Goal: Task Accomplishment & Management: Manage account settings

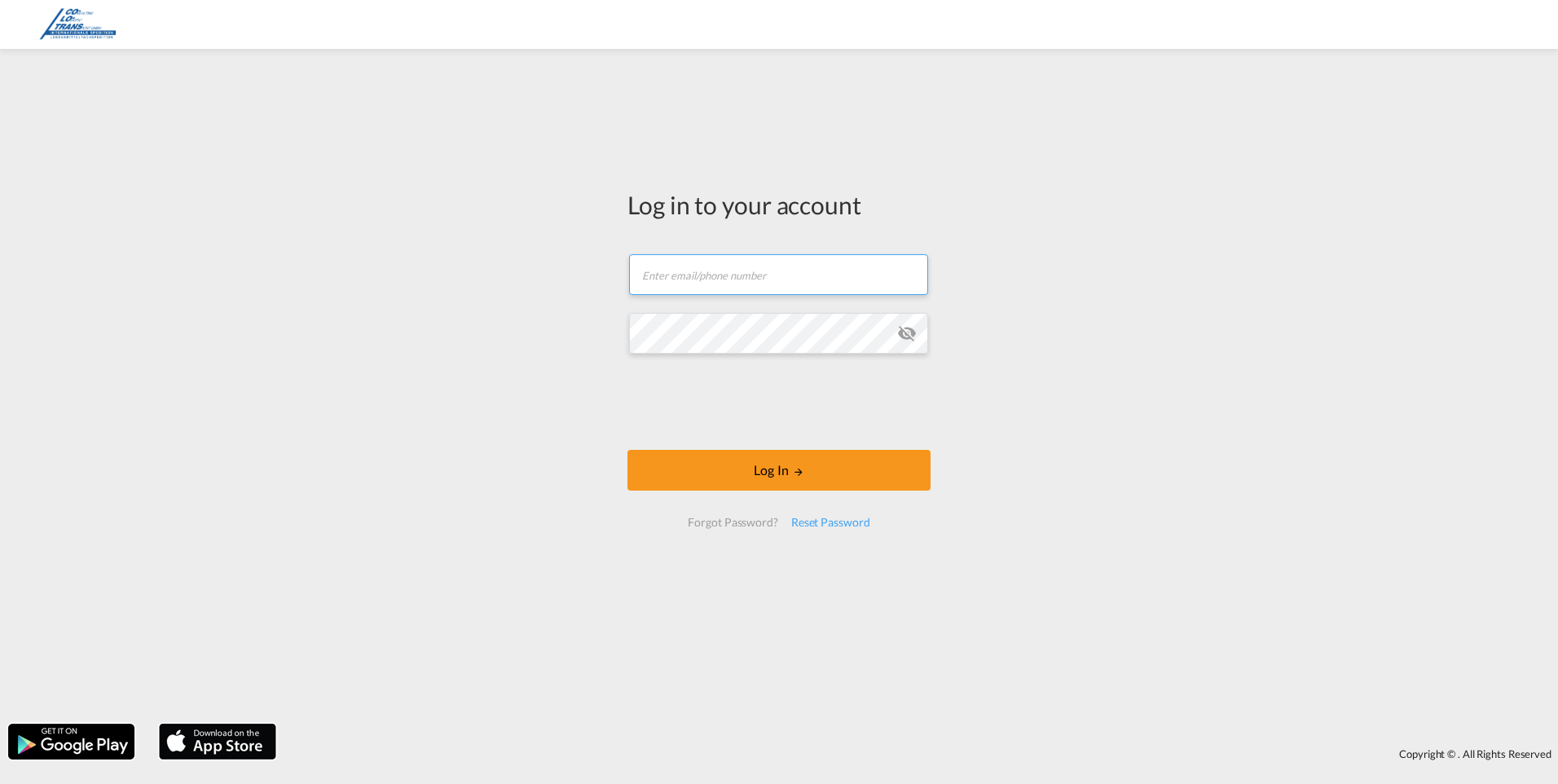
type input "[EMAIL_ADDRESS][DOMAIN_NAME]"
click at [753, 441] on form "ha@co-lo-trans.de Email field is required Password field is required Log In For…" at bounding box center [779, 390] width 303 height 306
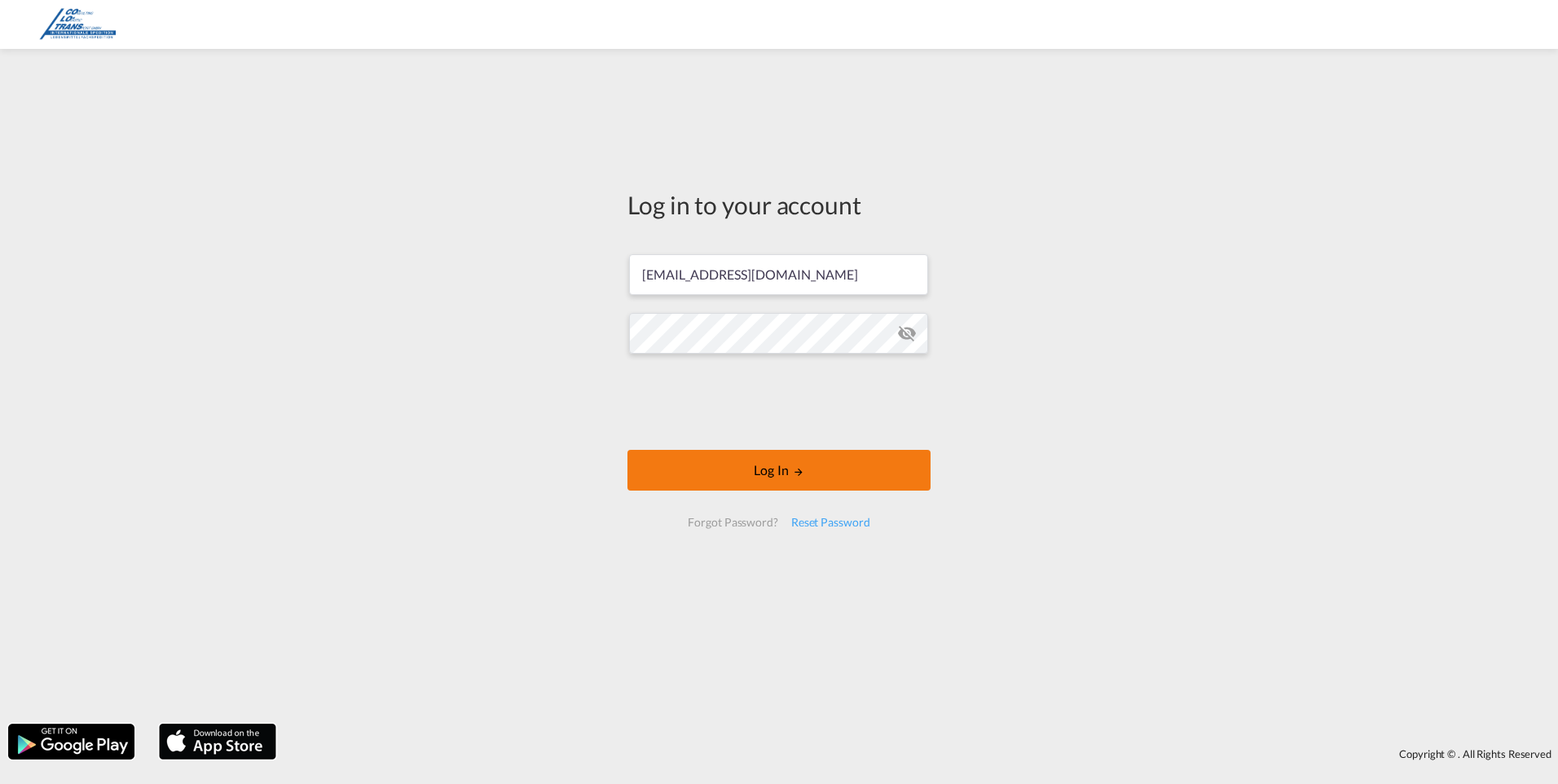
click at [756, 469] on button "Log In" at bounding box center [779, 470] width 303 height 41
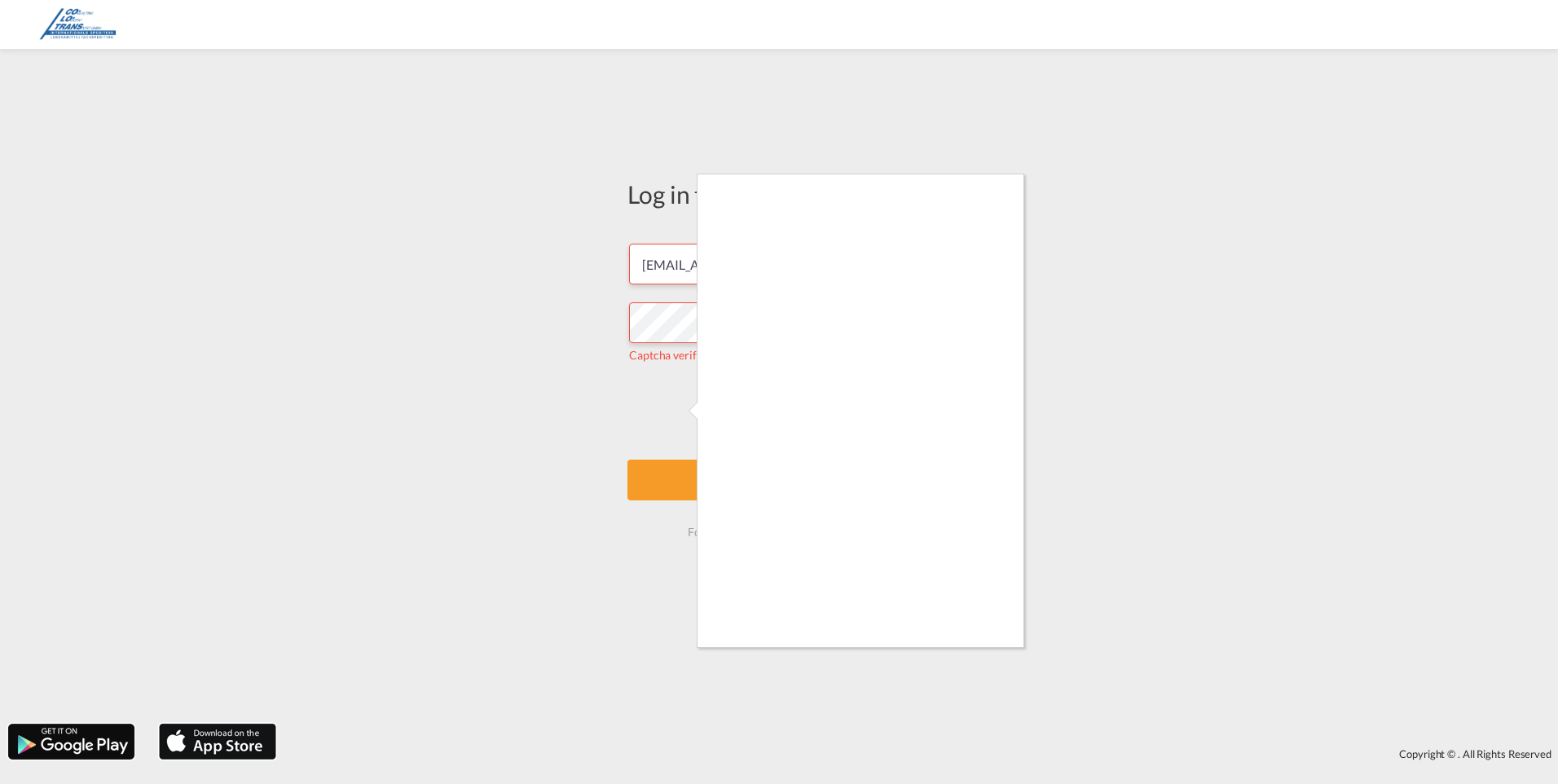
click at [1068, 423] on div at bounding box center [779, 392] width 1558 height 784
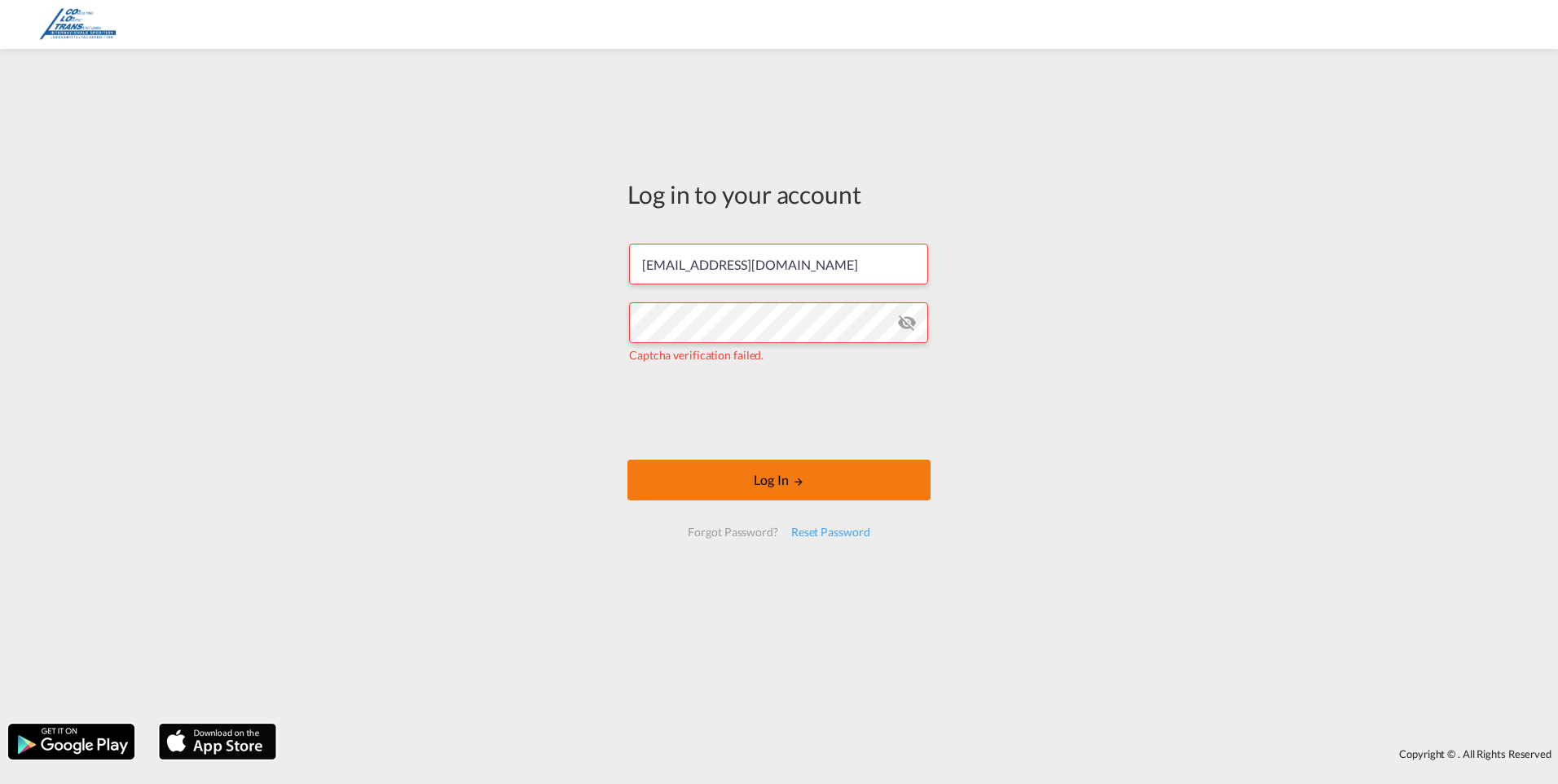
click at [785, 478] on button "Log In" at bounding box center [779, 480] width 303 height 41
click at [769, 478] on button "Log In" at bounding box center [779, 480] width 303 height 41
click at [776, 481] on button "Log In" at bounding box center [779, 480] width 303 height 41
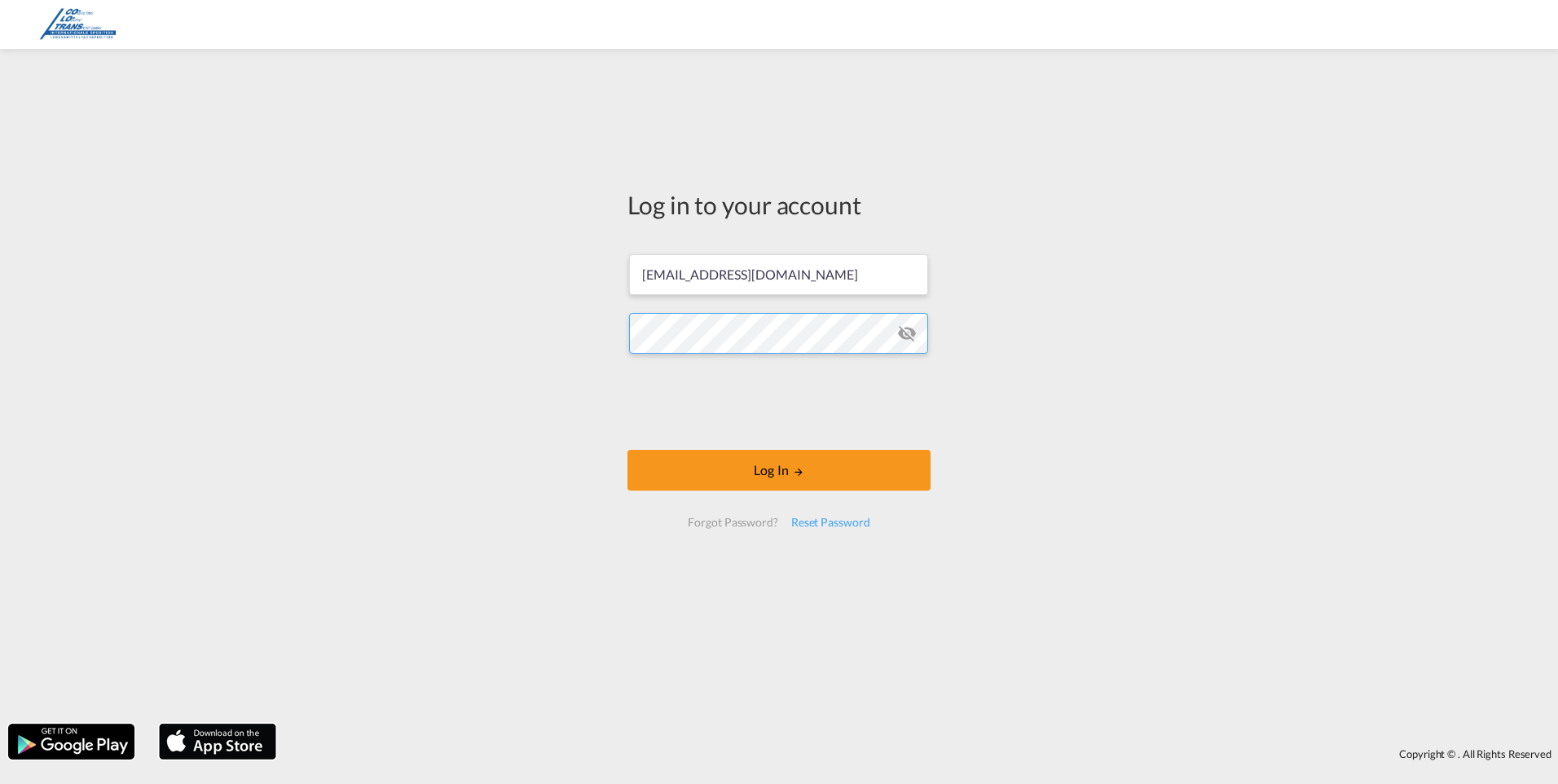
click at [627, 450] on button "Log In" at bounding box center [779, 470] width 303 height 41
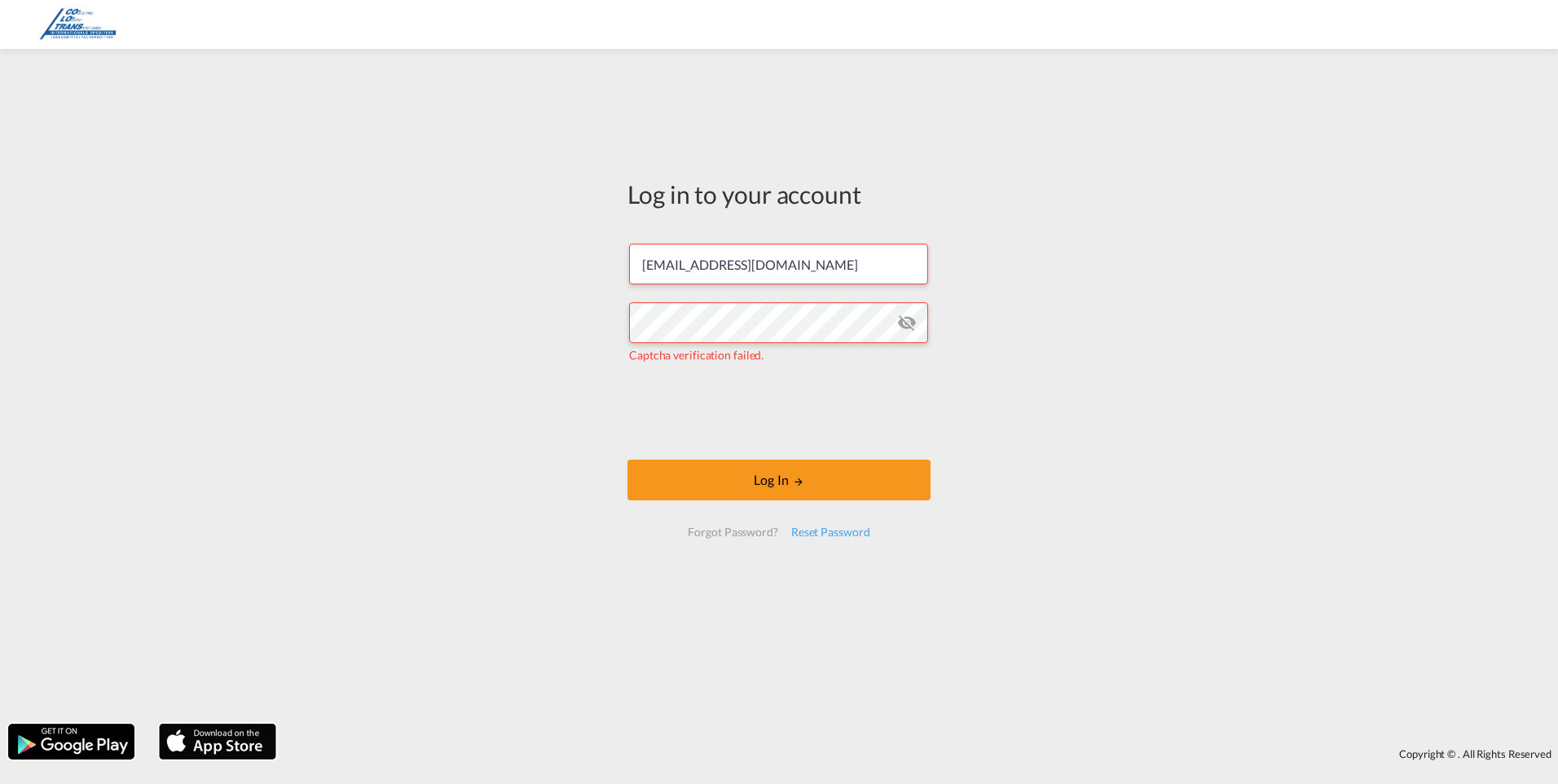
click at [998, 471] on div "Log in to your account ha@co-lo-trans.de Captcha verification failed. Log In Fo…" at bounding box center [779, 386] width 1558 height 659
click at [768, 479] on button "Log In" at bounding box center [779, 480] width 303 height 41
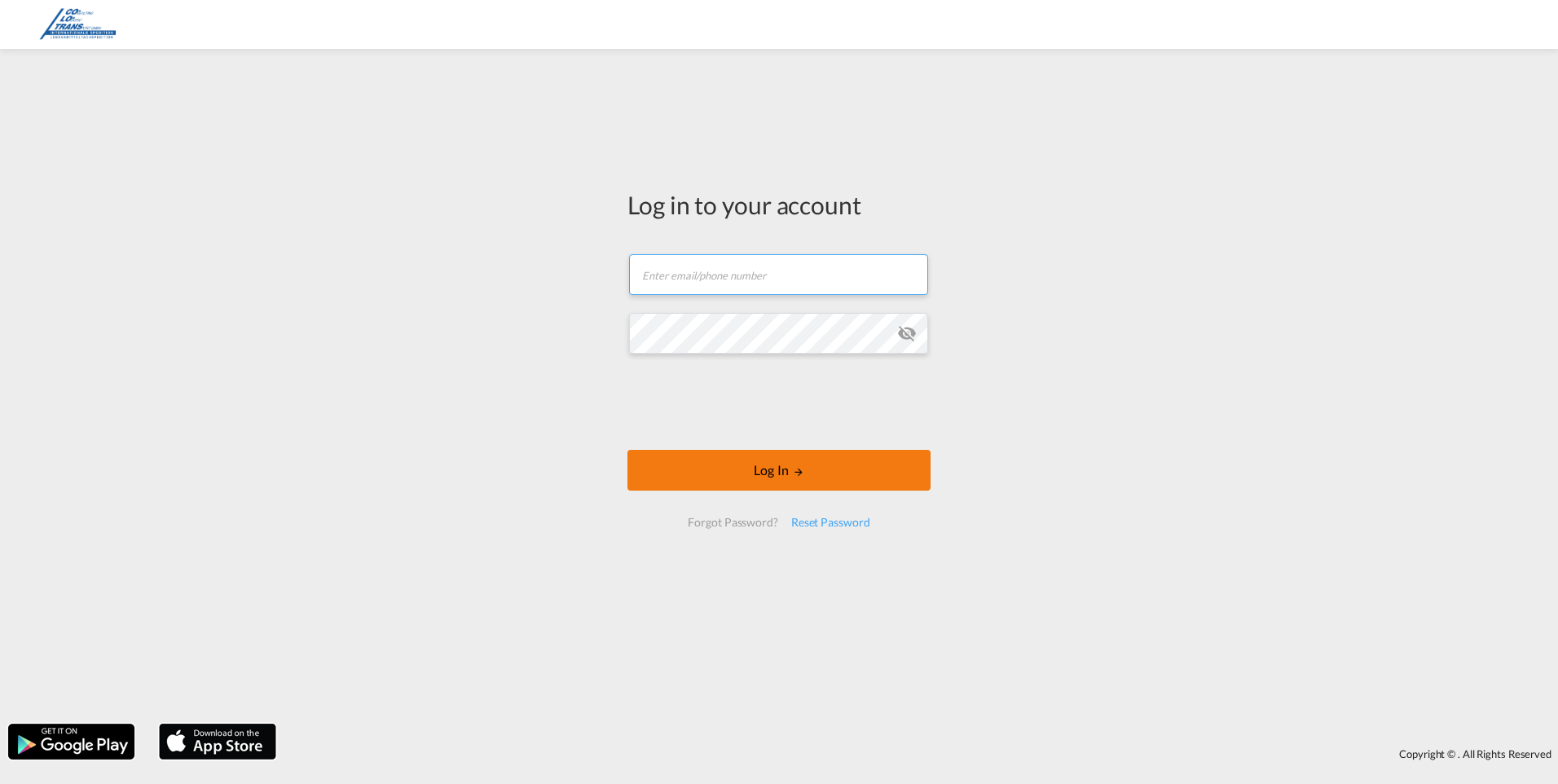
type input "[EMAIL_ADDRESS][DOMAIN_NAME]"
click at [768, 470] on button "Log In" at bounding box center [779, 470] width 303 height 41
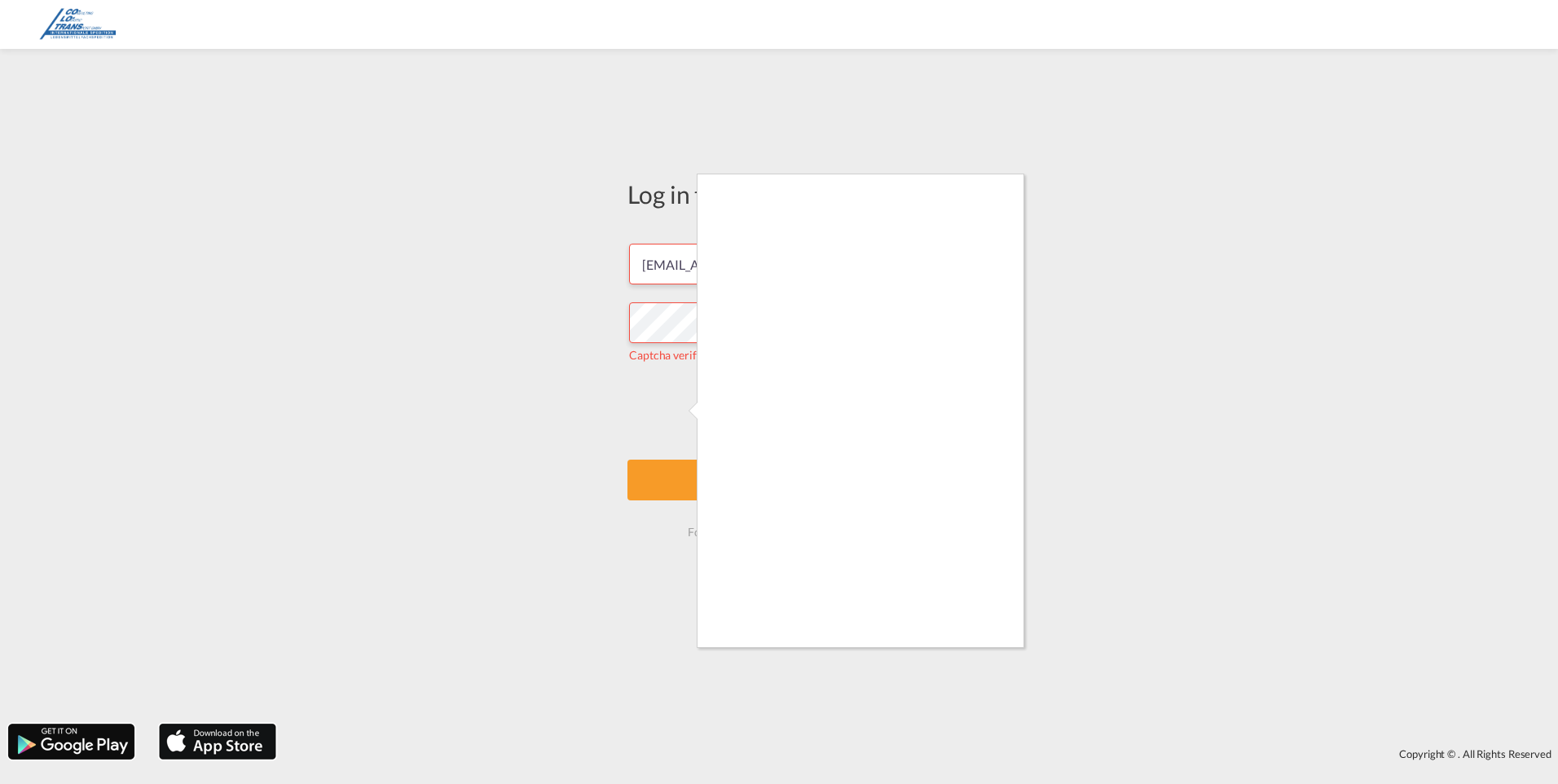
click at [1174, 548] on div at bounding box center [779, 392] width 1558 height 784
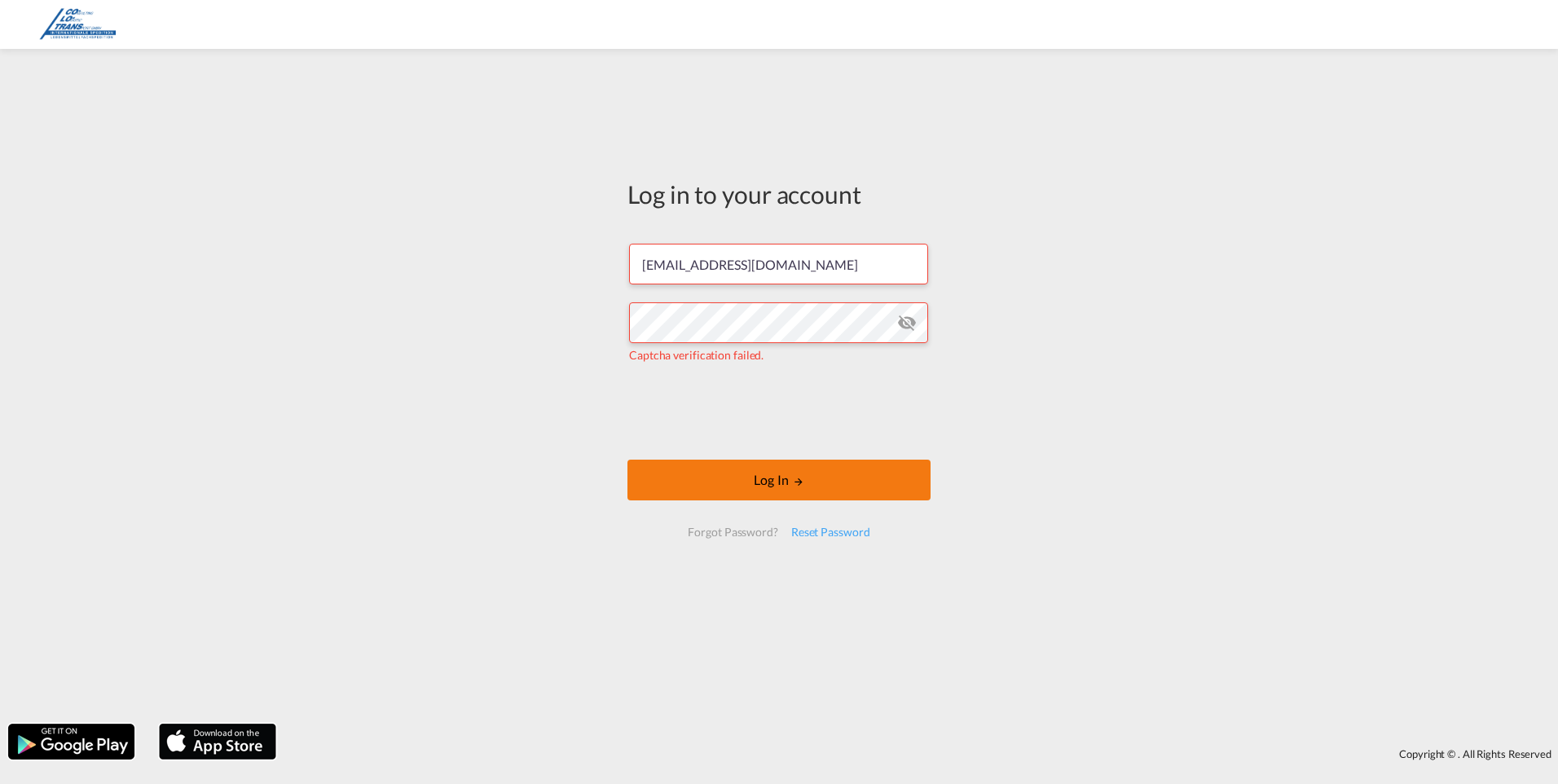
click at [774, 477] on button "Log In" at bounding box center [779, 480] width 303 height 41
click at [776, 481] on button "Log In" at bounding box center [779, 480] width 303 height 41
click at [777, 482] on button "Log In" at bounding box center [779, 480] width 303 height 41
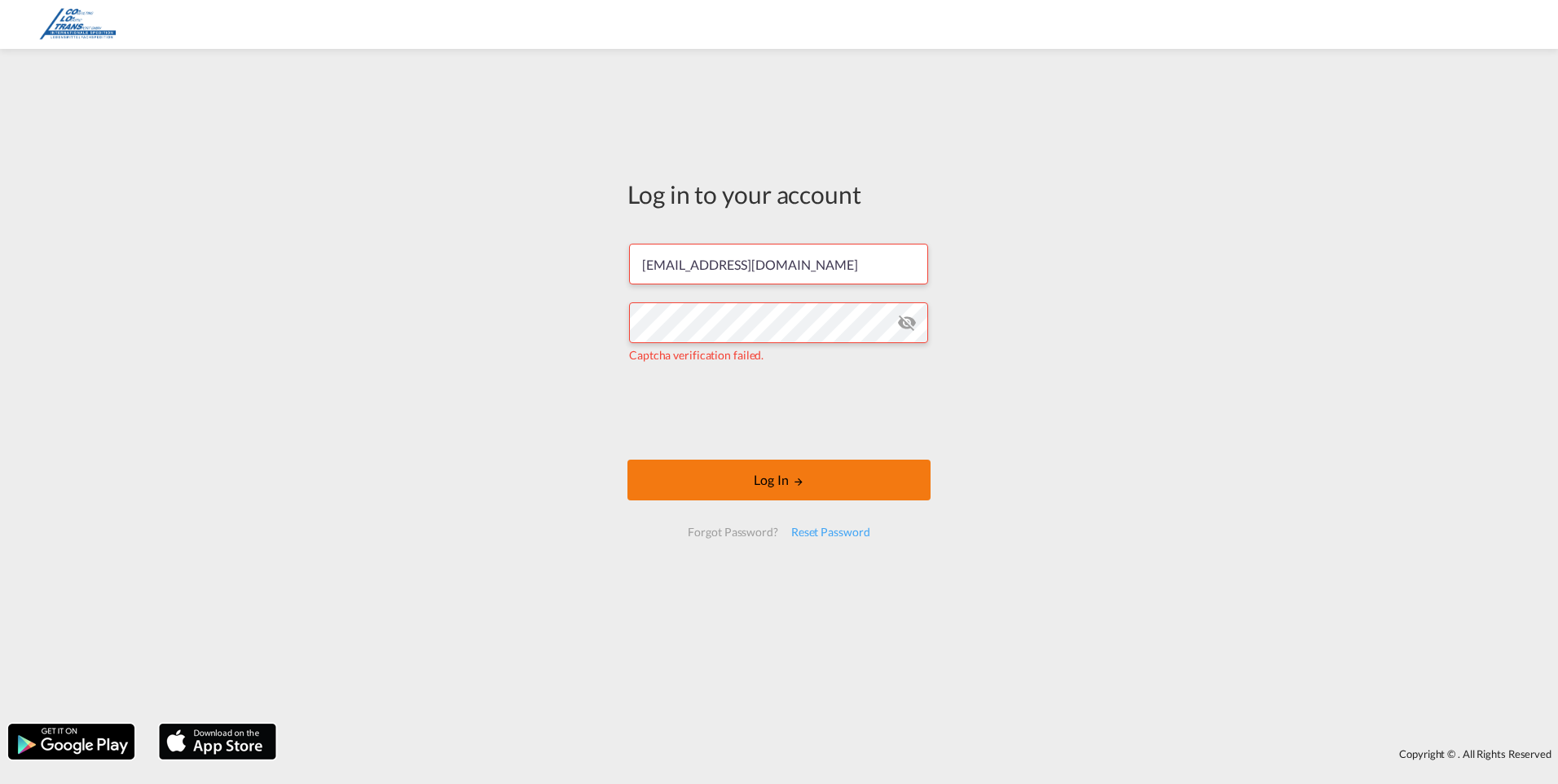
click at [779, 481] on button "Log In" at bounding box center [779, 480] width 303 height 41
click at [827, 533] on div "Reset Password" at bounding box center [831, 532] width 92 height 29
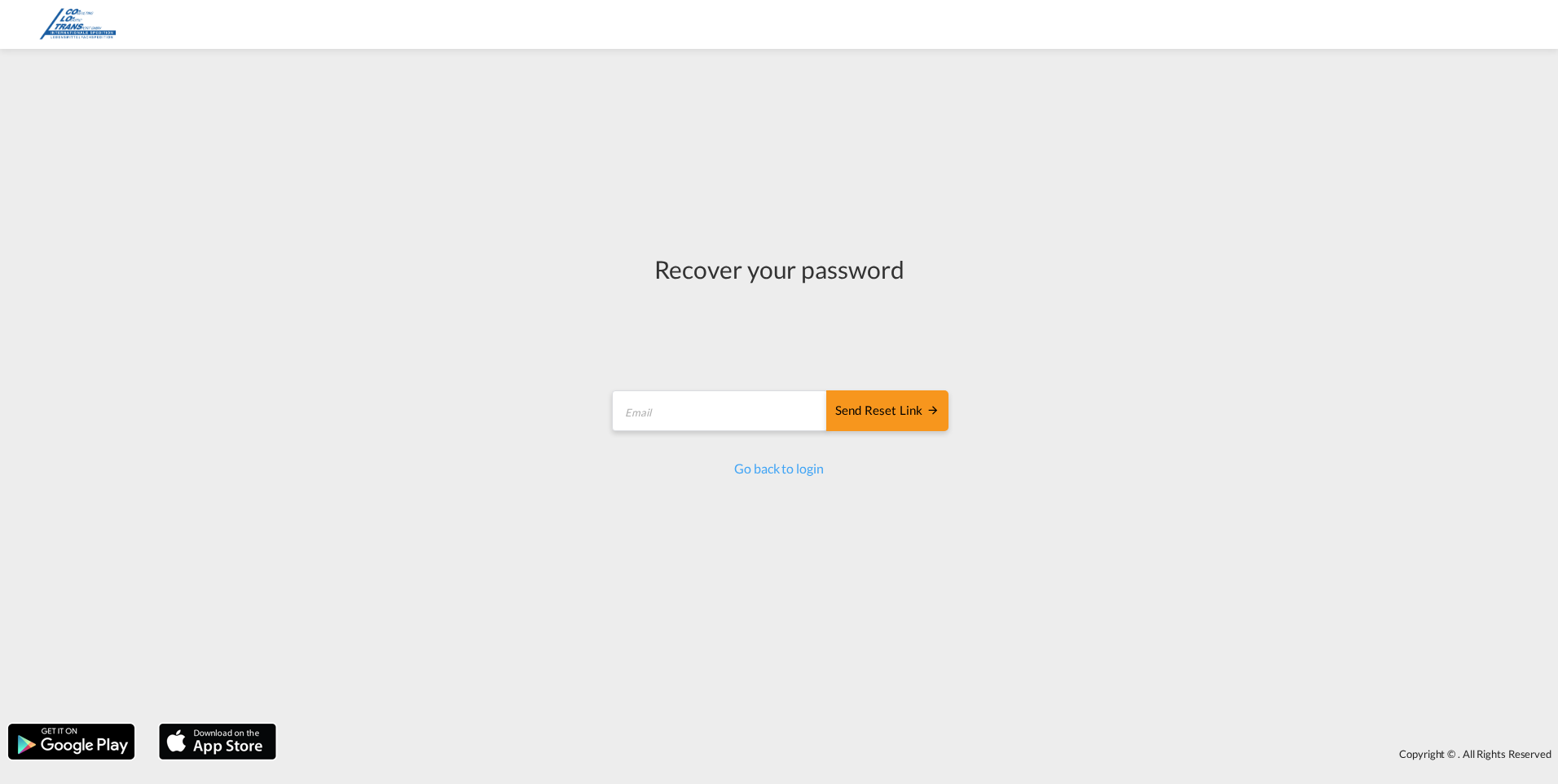
click at [1278, 380] on div "Recover your password Send reset link Email field is required Send reset link G…" at bounding box center [779, 386] width 1558 height 659
